Goal: Transaction & Acquisition: Purchase product/service

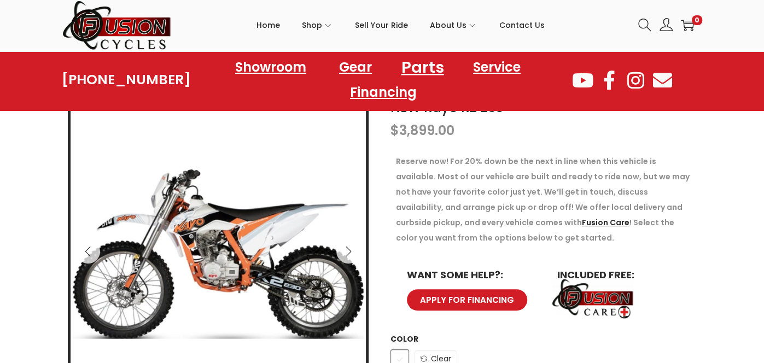
scroll to position [181, 0]
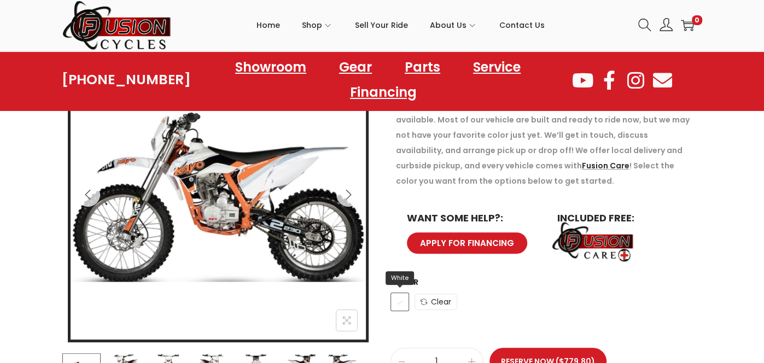
click at [401, 293] on span "White" at bounding box center [399, 301] width 19 height 19
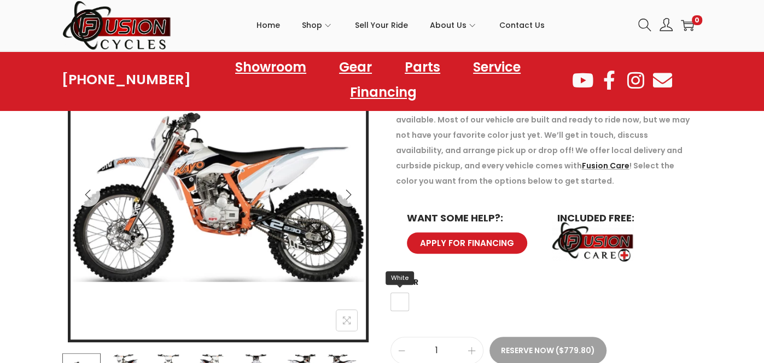
click at [400, 294] on span "White" at bounding box center [399, 301] width 19 height 19
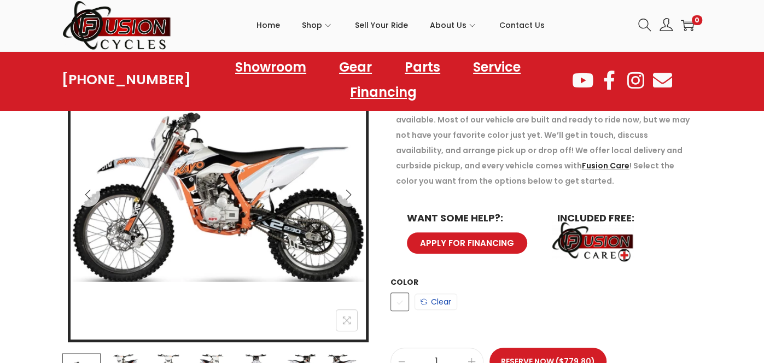
click at [431, 304] on link "Clear" at bounding box center [435, 302] width 43 height 16
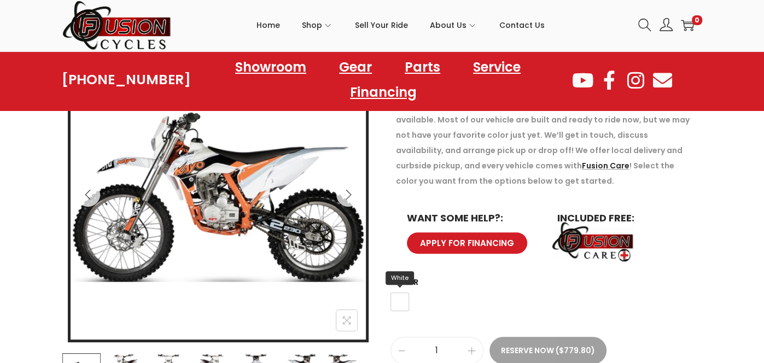
click at [378, 306] on div "NEW Kayo K2 230 $ 3,899.00 Reserve now! For 20% down be the next in line when t…" at bounding box center [382, 223] width 656 height 365
click at [402, 299] on span "White" at bounding box center [399, 301] width 19 height 19
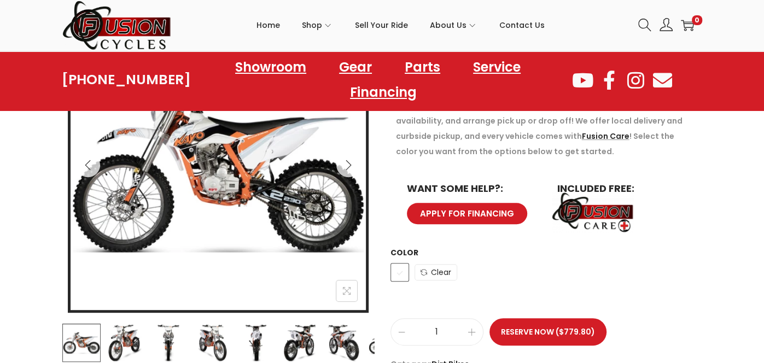
scroll to position [212, 0]
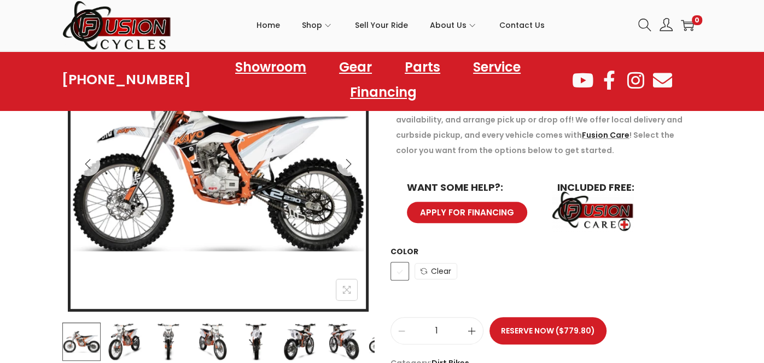
click at [464, 330] on span at bounding box center [472, 331] width 22 height 26
click at [463, 327] on span at bounding box center [472, 331] width 22 height 26
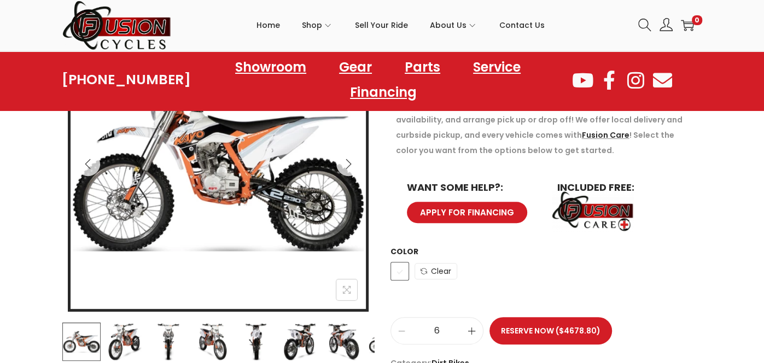
click at [463, 327] on span at bounding box center [472, 331] width 22 height 26
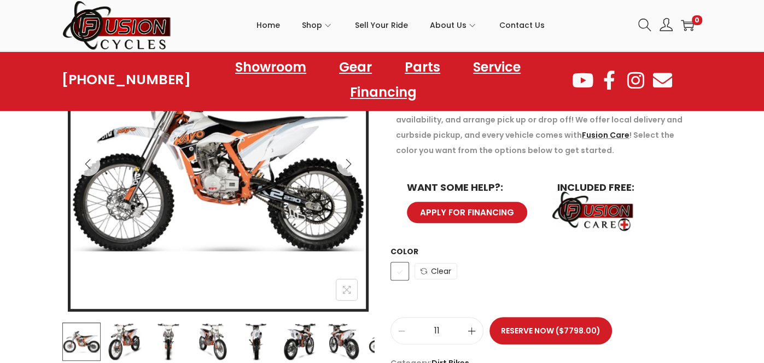
click at [463, 327] on span at bounding box center [472, 331] width 22 height 26
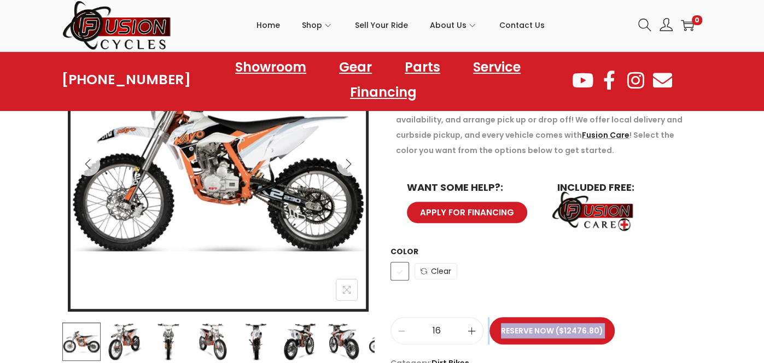
click at [463, 327] on span at bounding box center [472, 331] width 22 height 26
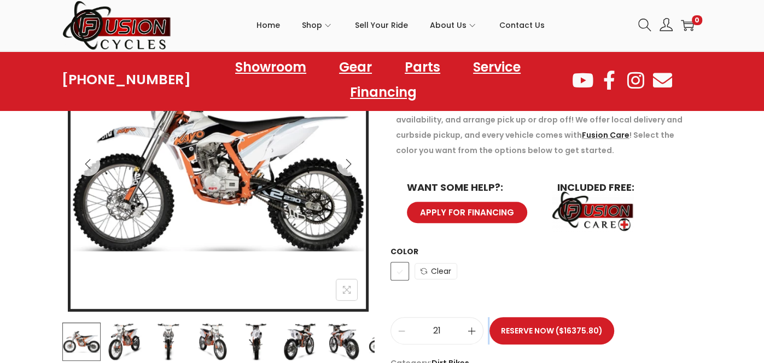
click at [463, 327] on span at bounding box center [472, 331] width 22 height 26
click at [462, 327] on span at bounding box center [472, 331] width 22 height 26
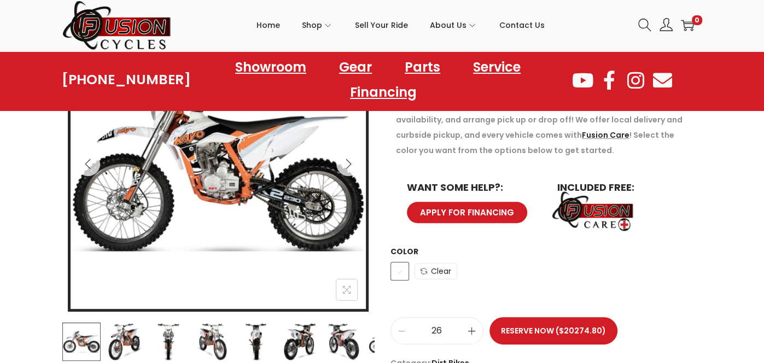
click at [462, 327] on span at bounding box center [472, 331] width 22 height 26
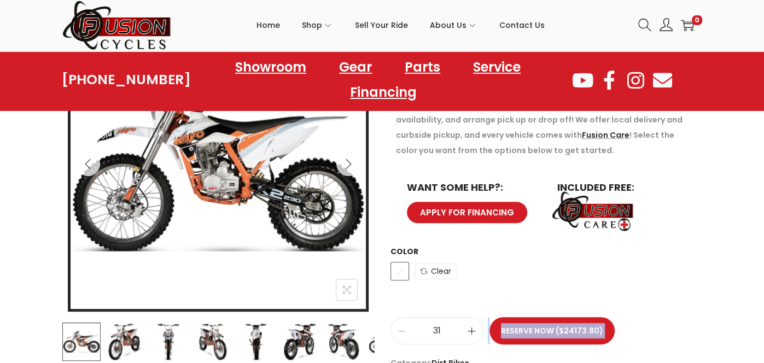
click at [462, 327] on span at bounding box center [472, 331] width 22 height 26
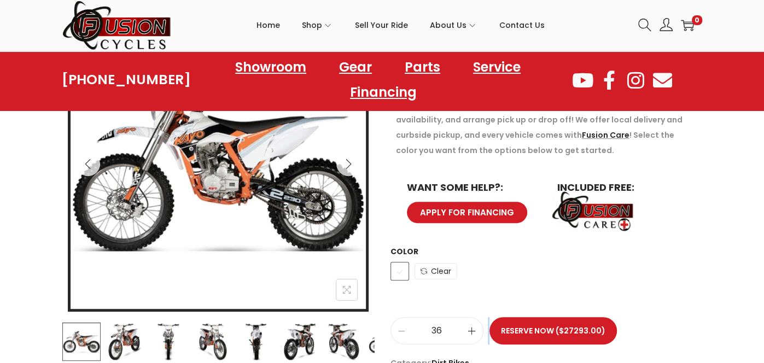
click at [462, 327] on span at bounding box center [472, 331] width 22 height 26
click at [390, 329] on div "NEW Kayo K2 230 quantity 38" at bounding box center [436, 330] width 93 height 27
click at [417, 324] on input "38" at bounding box center [437, 330] width 92 height 15
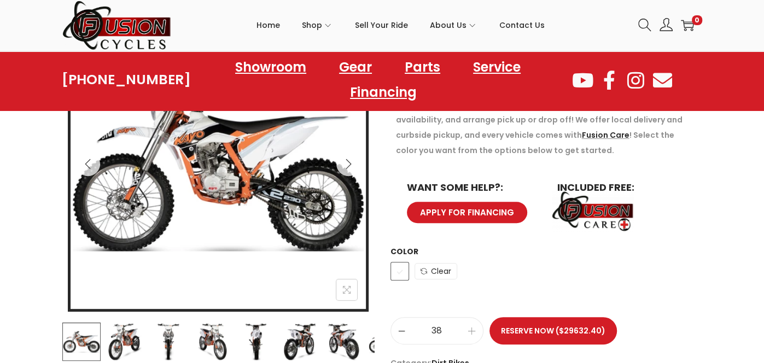
click at [403, 332] on icon at bounding box center [401, 331] width 8 height 8
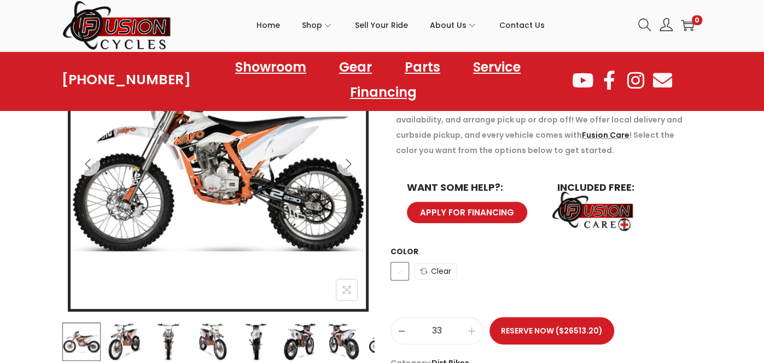
click at [403, 332] on icon at bounding box center [401, 331] width 8 height 8
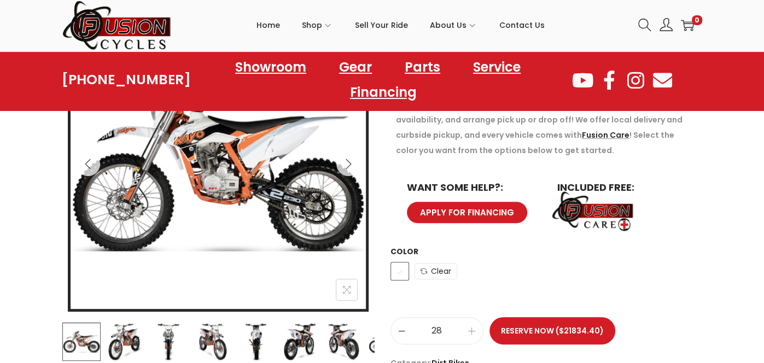
click at [403, 332] on icon at bounding box center [401, 331] width 8 height 8
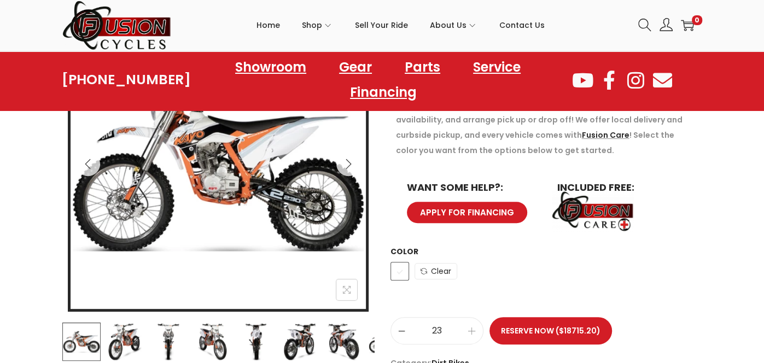
click at [403, 332] on icon at bounding box center [401, 331] width 8 height 8
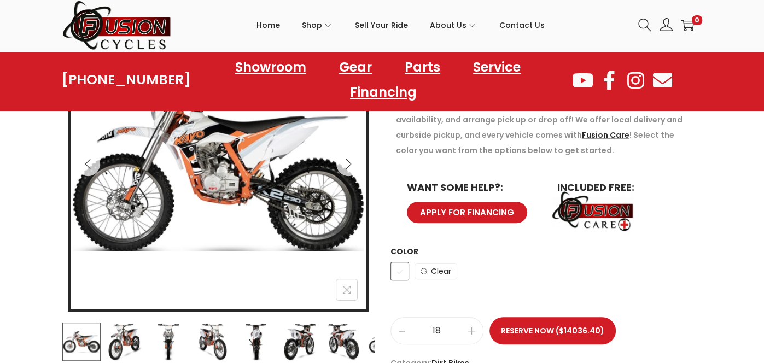
click at [403, 332] on icon at bounding box center [401, 331] width 8 height 8
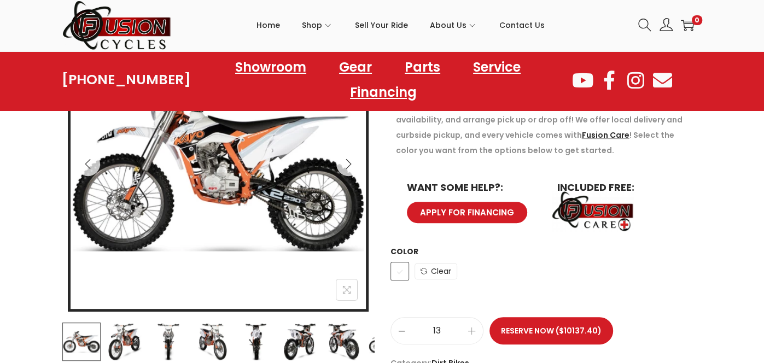
click at [403, 332] on icon at bounding box center [401, 331] width 8 height 8
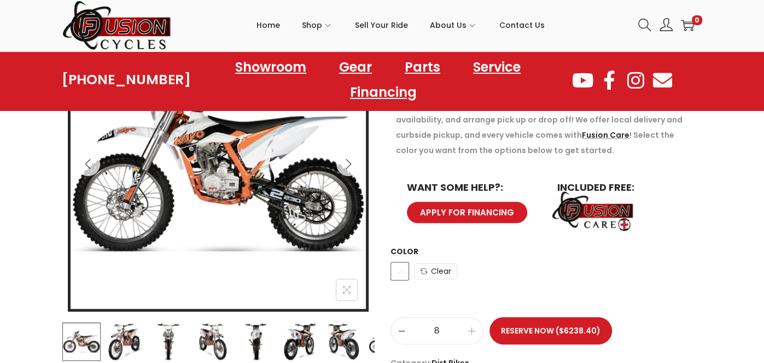
click at [403, 332] on icon at bounding box center [401, 331] width 8 height 8
click at [403, 331] on icon at bounding box center [401, 331] width 8 height 8
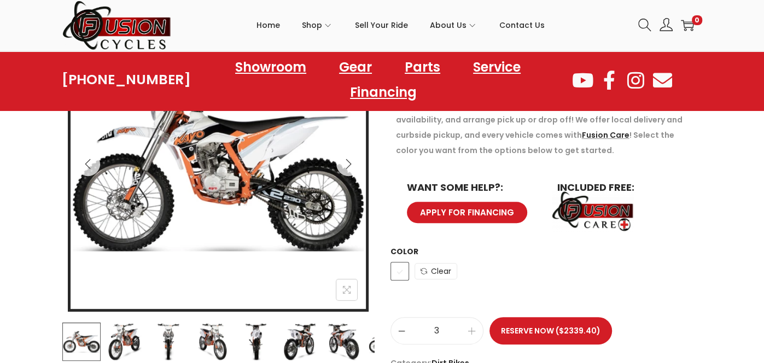
click at [403, 331] on icon at bounding box center [401, 331] width 8 height 8
click at [473, 328] on icon at bounding box center [471, 331] width 8 height 8
click at [402, 333] on icon at bounding box center [401, 331] width 8 height 8
type input "1"
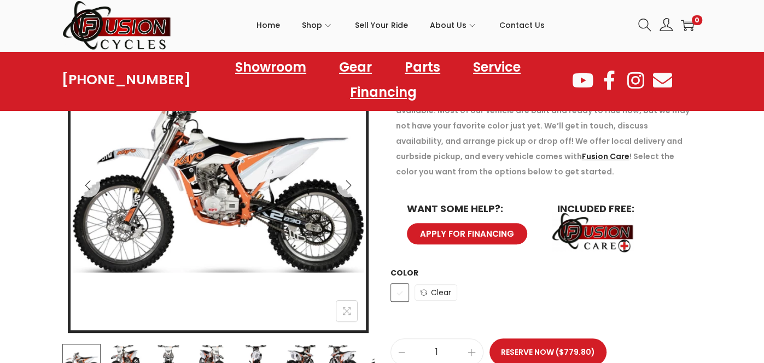
scroll to position [183, 0]
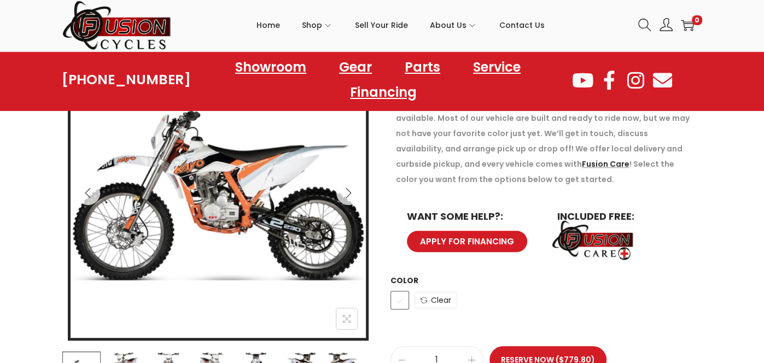
click at [477, 243] on span "APPLY FOR FINANCING" at bounding box center [466, 241] width 93 height 8
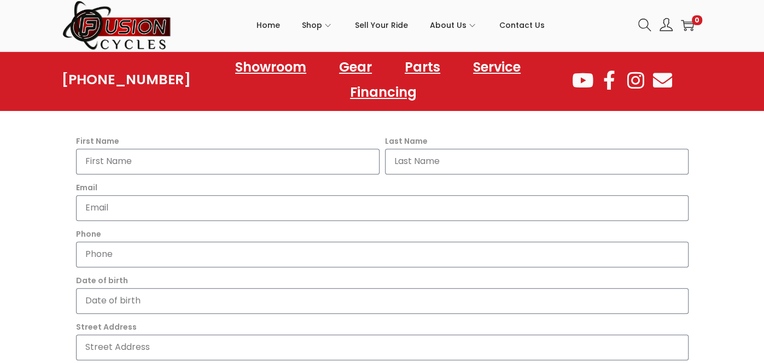
scroll to position [310, 0]
